Goal: Task Accomplishment & Management: Manage account settings

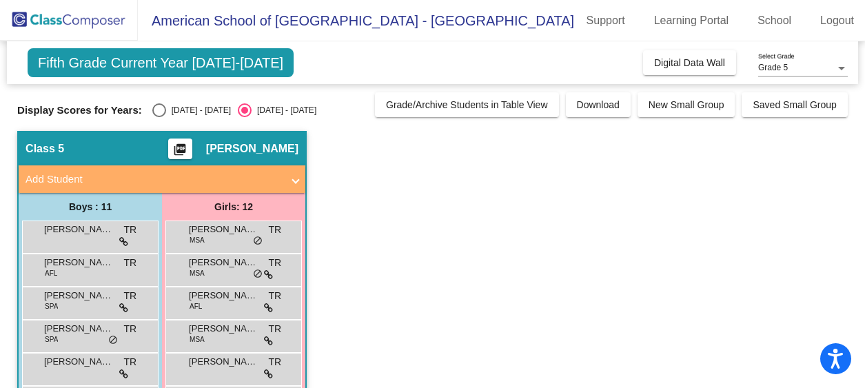
click at [158, 110] on div "Select an option" at bounding box center [159, 110] width 14 height 14
click at [158, 117] on input "[DATE] - [DATE]" at bounding box center [158, 117] width 1 height 1
radio input "true"
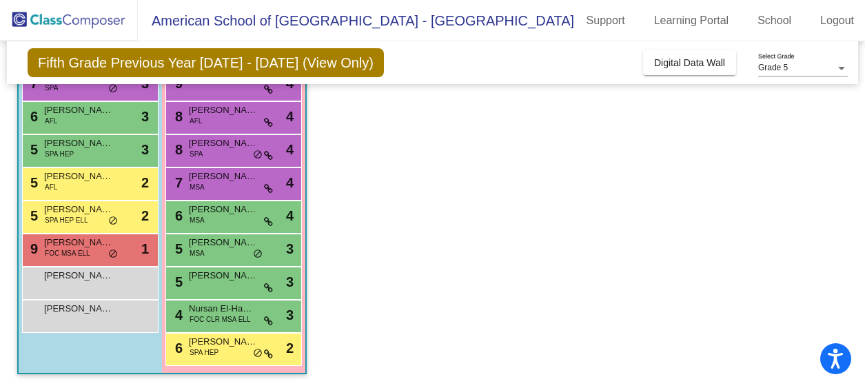
scroll to position [250, 0]
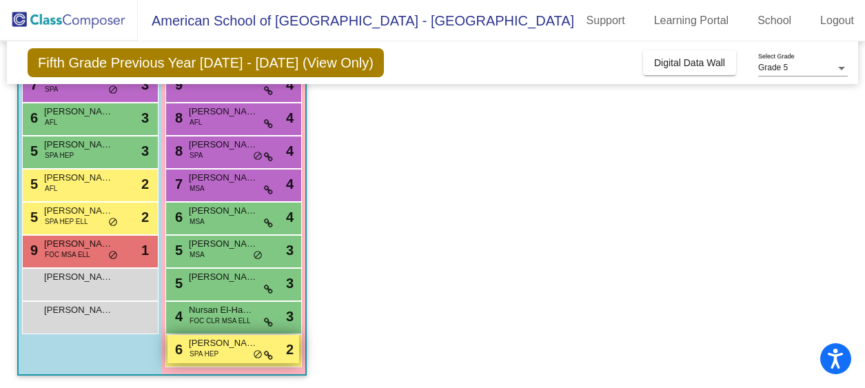
click at [216, 345] on span "[PERSON_NAME]" at bounding box center [223, 343] width 69 height 14
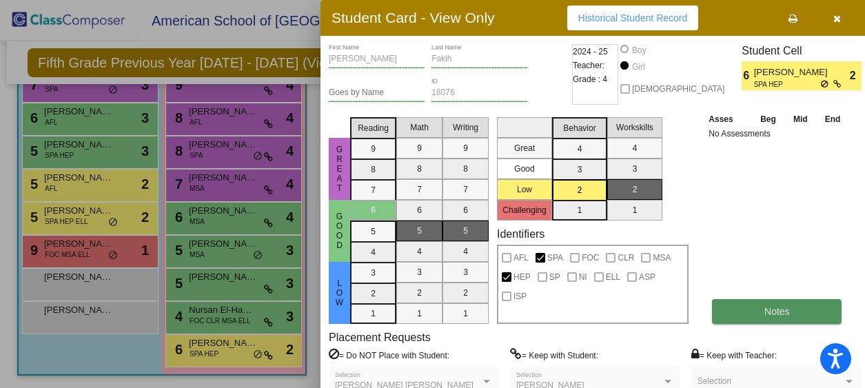
click at [756, 311] on button "Notes" at bounding box center [777, 311] width 130 height 25
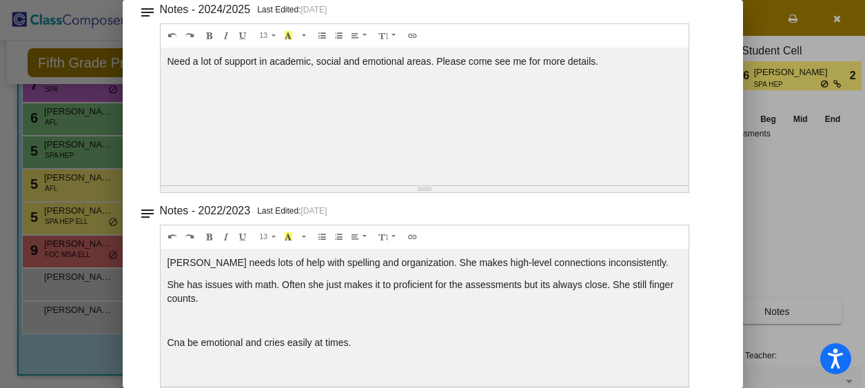
scroll to position [113, 0]
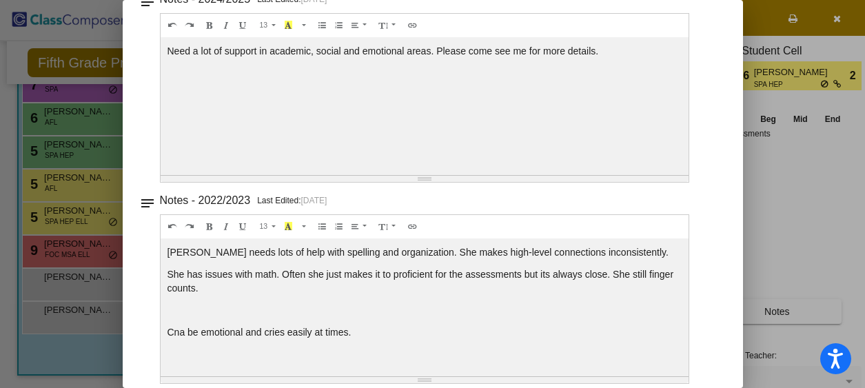
click at [52, 37] on div at bounding box center [432, 194] width 865 height 388
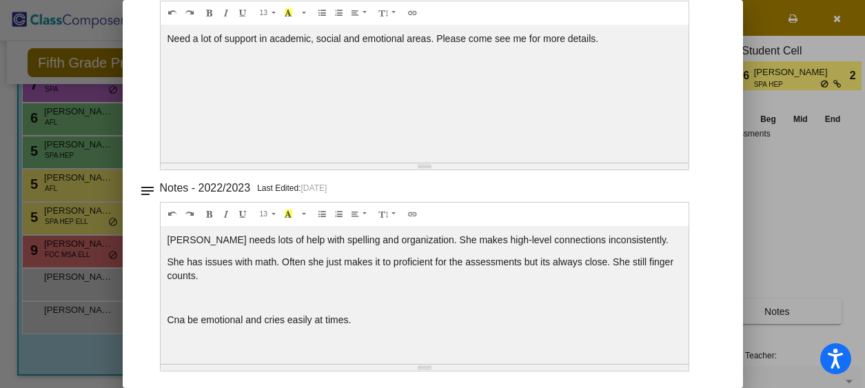
scroll to position [0, 0]
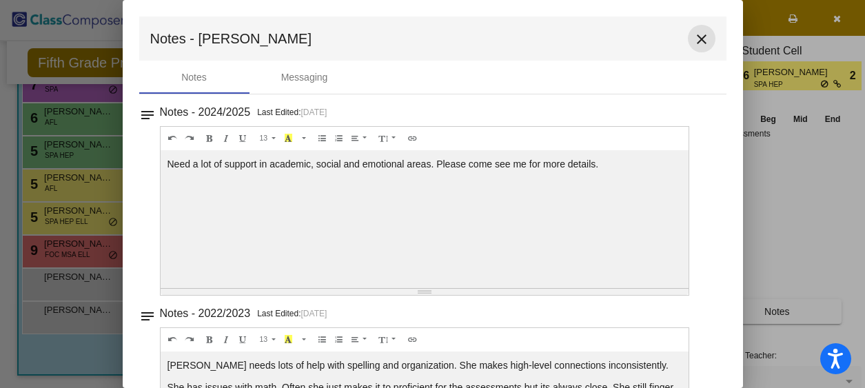
click at [693, 39] on mat-icon "close" at bounding box center [701, 39] width 17 height 17
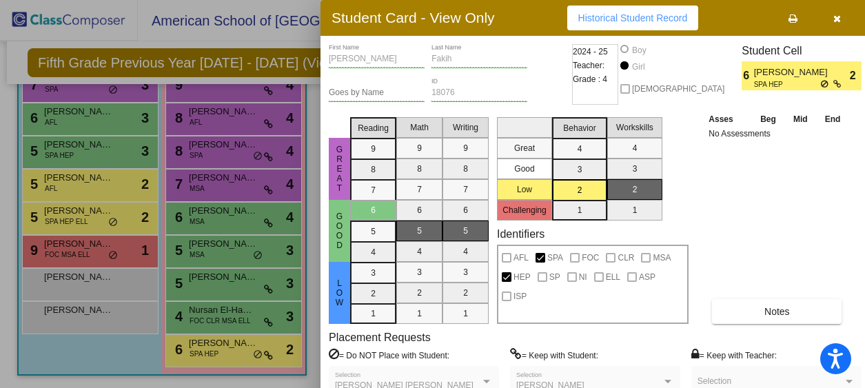
click at [833, 17] on icon "button" at bounding box center [837, 19] width 8 height 10
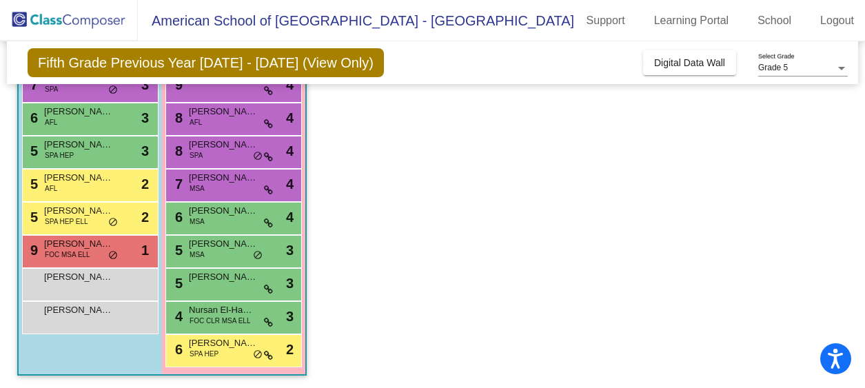
scroll to position [252, 0]
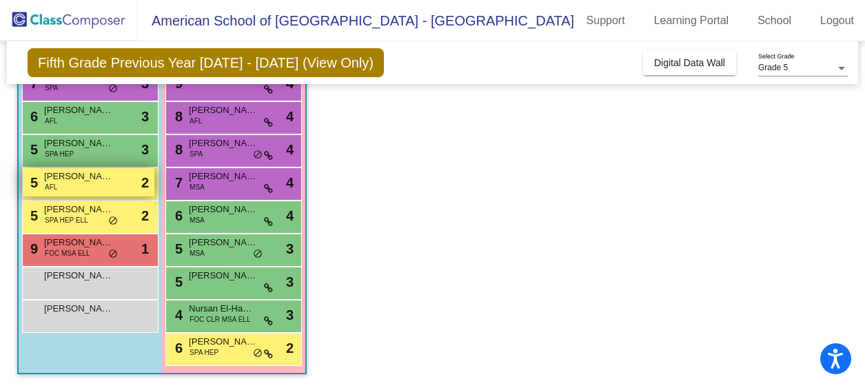
click at [85, 182] on span "[PERSON_NAME]" at bounding box center [78, 177] width 69 height 14
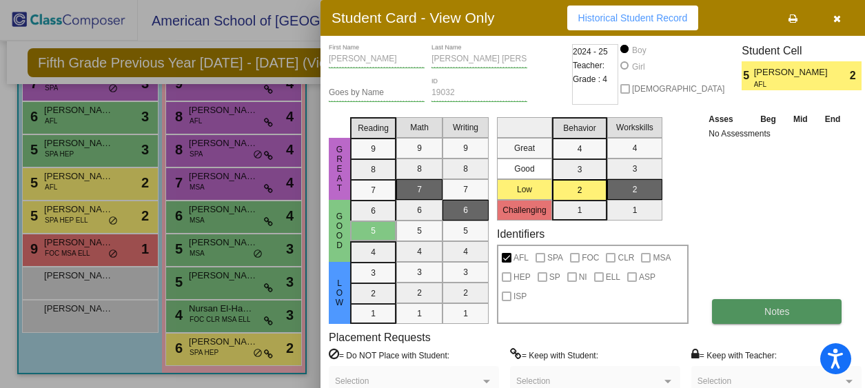
click at [764, 314] on span "Notes" at bounding box center [776, 311] width 25 height 11
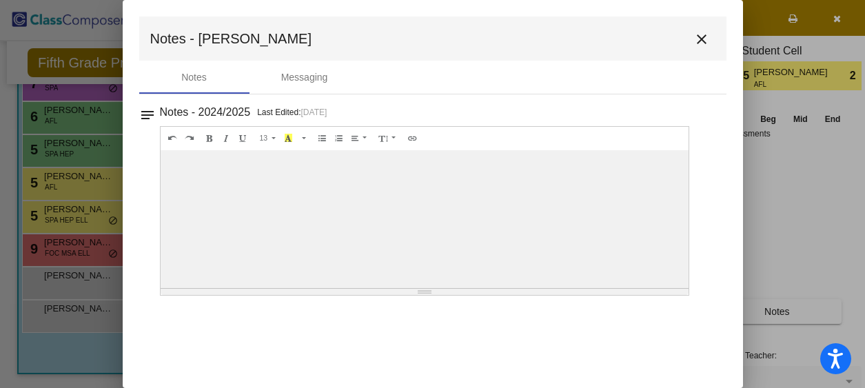
scroll to position [0, 0]
click at [703, 38] on mat-icon "close" at bounding box center [701, 39] width 17 height 17
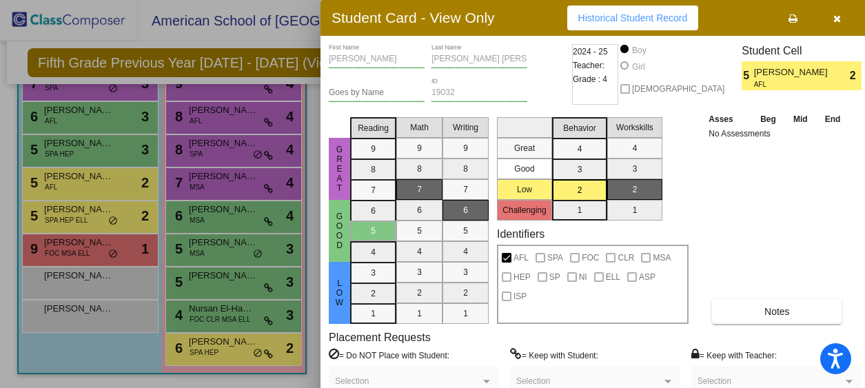
click at [833, 14] on icon "button" at bounding box center [837, 19] width 8 height 10
